Goal: Register for event/course

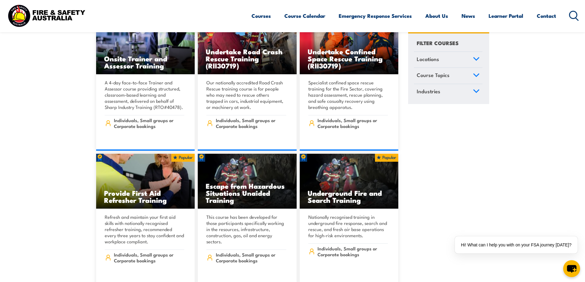
scroll to position [491, 0]
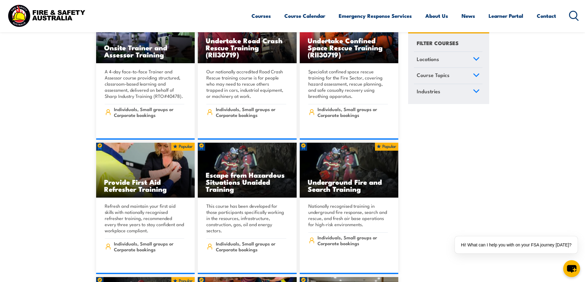
click at [477, 76] on icon at bounding box center [476, 75] width 6 height 3
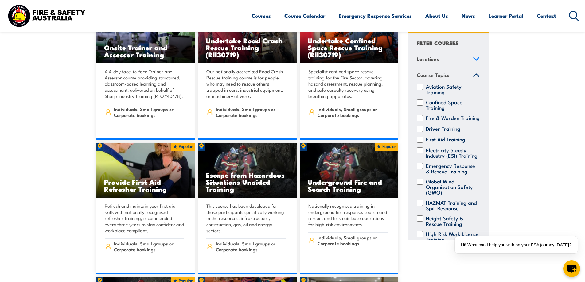
click at [420, 169] on input "Emergency Response & Rescue Training" at bounding box center [420, 166] width 6 height 6
checkbox input "true"
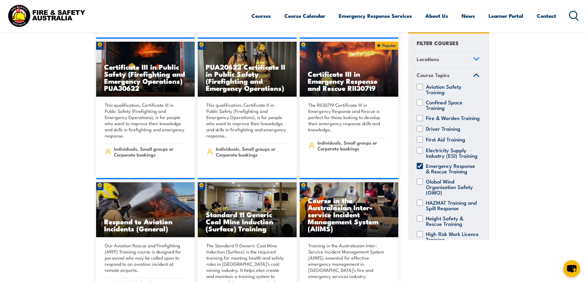
scroll to position [798, 0]
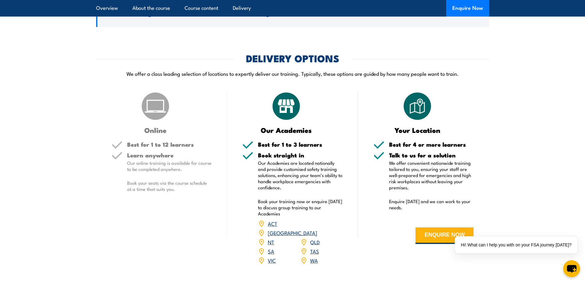
scroll to position [860, 0]
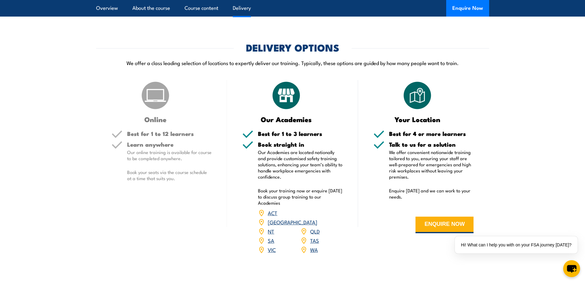
click at [272, 253] on link "VIC" at bounding box center [272, 249] width 8 height 7
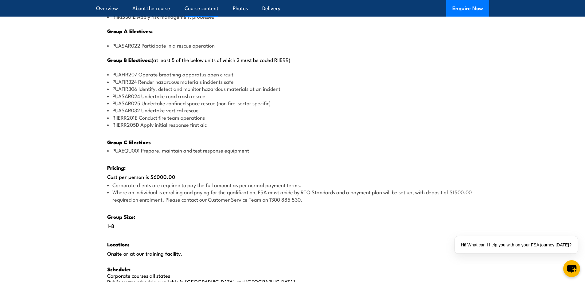
scroll to position [829, 0]
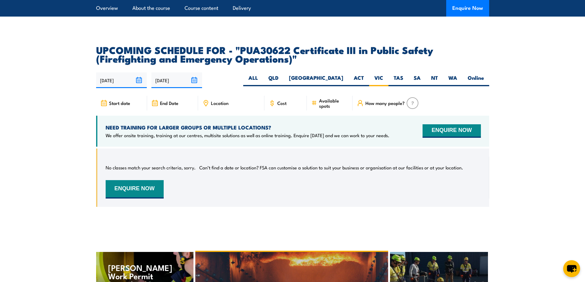
scroll to position [1092, 0]
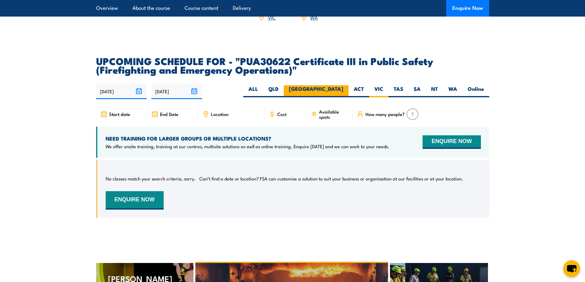
click at [344, 96] on label "[GEOGRAPHIC_DATA]" at bounding box center [316, 91] width 65 height 12
click at [344, 89] on input "[GEOGRAPHIC_DATA]" at bounding box center [345, 87] width 4 height 4
radio input "true"
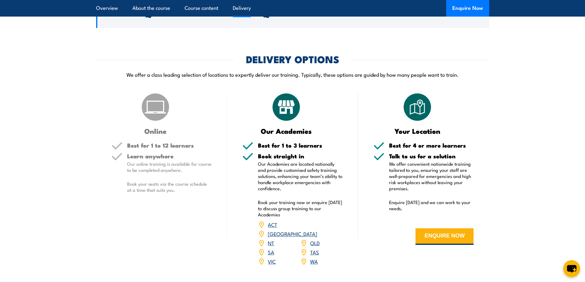
scroll to position [846, 0]
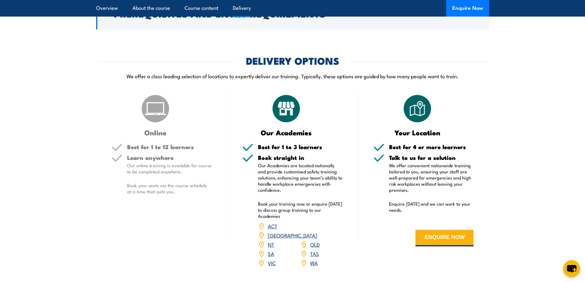
drag, startPoint x: 157, startPoint y: 125, endPoint x: 156, endPoint y: 163, distance: 38.1
click at [157, 124] on img at bounding box center [155, 108] width 31 height 31
drag, startPoint x: 155, startPoint y: 181, endPoint x: 155, endPoint y: 187, distance: 5.2
click at [155, 186] on div "Learn anywhere Our online training is available for course to be completed anyw…" at bounding box center [169, 180] width 85 height 50
click at [155, 175] on p "Our online training is available for course to be completed anywhere." at bounding box center [169, 168] width 85 height 12
